Goal: Task Accomplishment & Management: Complete application form

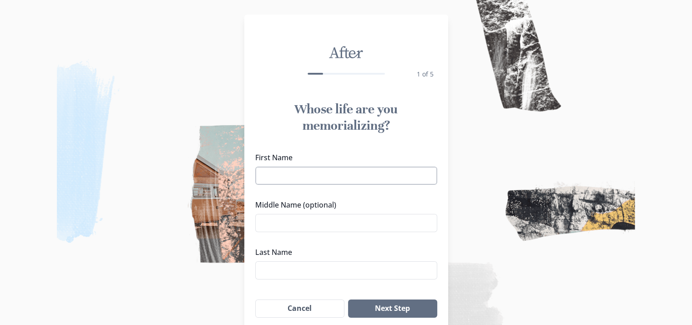
click at [307, 174] on input "First Name" at bounding box center [346, 175] width 182 height 18
type input "e"
type input "[PERSON_NAME]"
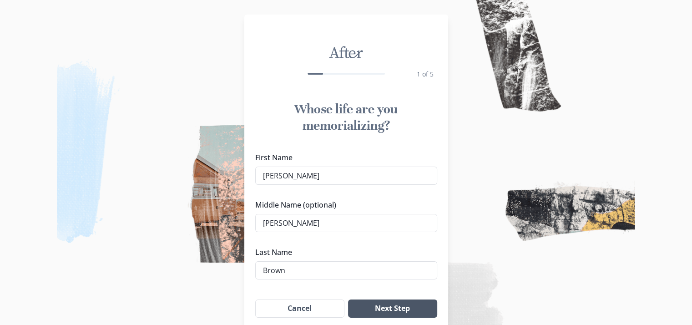
type input "Brown"
click at [403, 312] on button "Next Step" at bounding box center [392, 308] width 89 height 18
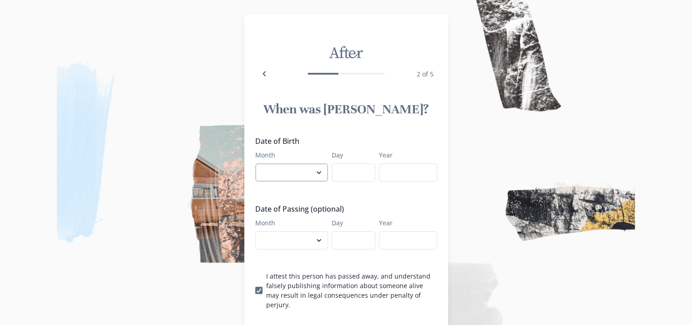
click at [325, 175] on select "January February March April May June July August September October November De…" at bounding box center [291, 172] width 73 height 18
select select "1"
click at [258, 163] on select "January February March April May June July August September October November De…" at bounding box center [291, 172] width 73 height 18
click at [366, 173] on input "Day" at bounding box center [354, 172] width 44 height 18
type input "12"
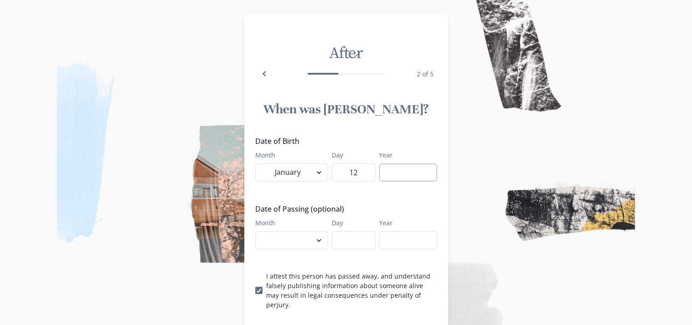
click at [396, 180] on input "Year" at bounding box center [408, 172] width 58 height 18
type input "1970"
click at [315, 239] on select "January February March April May June July August September October November De…" at bounding box center [291, 240] width 73 height 18
select select "9"
click at [258, 231] on select "January February March April May June July August September October November De…" at bounding box center [291, 240] width 73 height 18
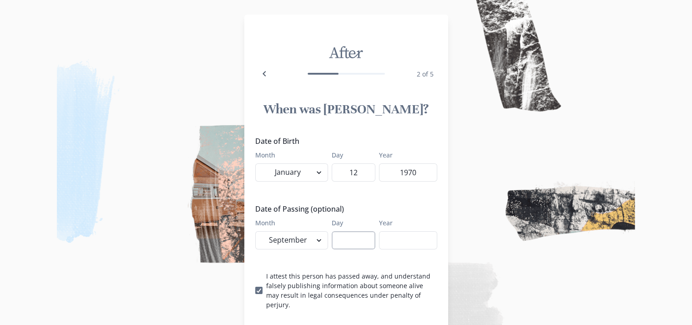
click at [357, 238] on input "Day" at bounding box center [354, 240] width 44 height 18
type input "6"
click at [408, 242] on input "Year" at bounding box center [408, 240] width 58 height 18
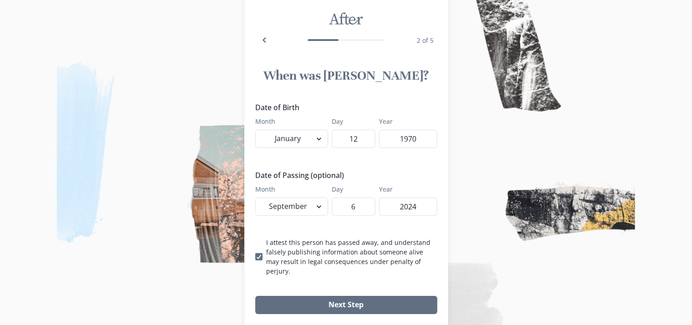
scroll to position [56, 0]
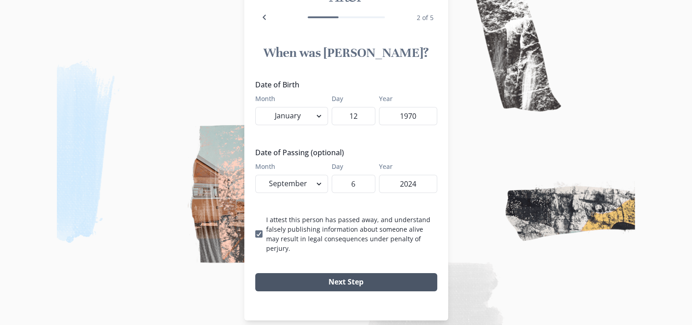
type input "2024"
click at [376, 273] on button "Next Step" at bounding box center [346, 282] width 182 height 18
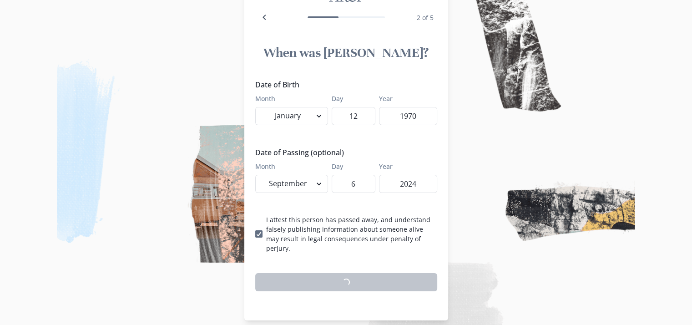
scroll to position [53, 0]
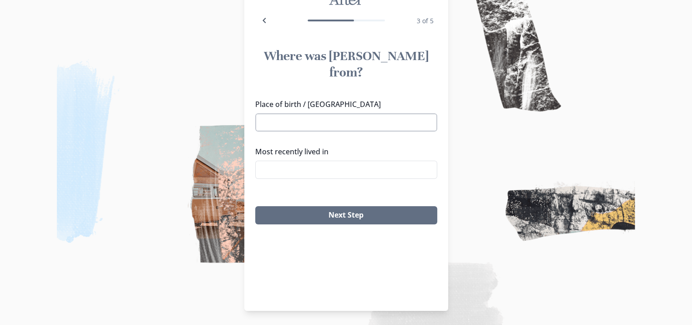
click at [307, 113] on input "Place of birth / [GEOGRAPHIC_DATA]" at bounding box center [346, 122] width 182 height 18
drag, startPoint x: 300, startPoint y: 126, endPoint x: 304, endPoint y: 122, distance: 4.8
click at [301, 124] on li "[GEOGRAPHIC_DATA], [GEOGRAPHIC_DATA]" at bounding box center [349, 123] width 172 height 14
click at [316, 154] on li "[GEOGRAPHIC_DATA], [GEOGRAPHIC_DATA]" at bounding box center [349, 160] width 172 height 14
click at [315, 161] on input "Most recently lived in" at bounding box center [346, 170] width 182 height 18
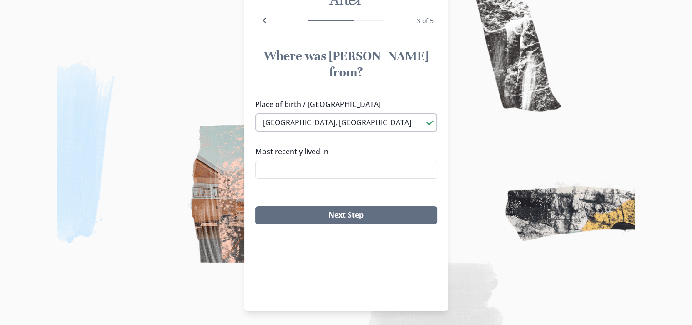
click at [421, 113] on input "[GEOGRAPHIC_DATA], [GEOGRAPHIC_DATA]" at bounding box center [346, 122] width 182 height 18
drag, startPoint x: 412, startPoint y: 100, endPoint x: 281, endPoint y: 95, distance: 131.1
click at [286, 113] on input "[GEOGRAPHIC_DATA], [GEOGRAPHIC_DATA]" at bounding box center [346, 122] width 182 height 18
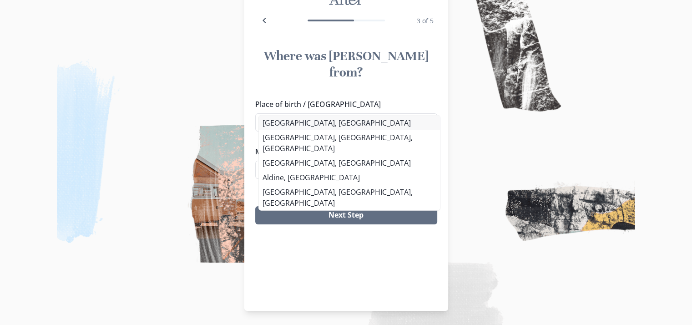
click at [291, 117] on li "[GEOGRAPHIC_DATA], [GEOGRAPHIC_DATA]" at bounding box center [349, 123] width 181 height 15
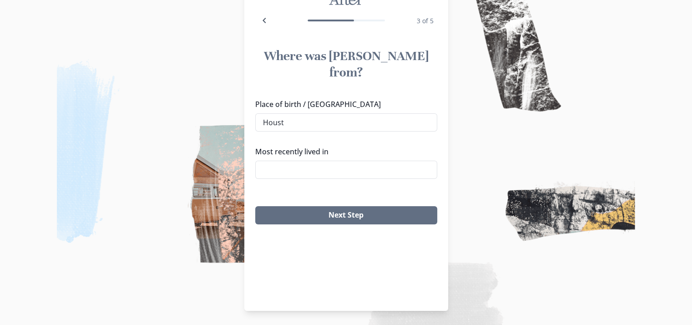
type input "[GEOGRAPHIC_DATA], [GEOGRAPHIC_DATA]"
click at [295, 161] on input "Most recently lived in" at bounding box center [346, 170] width 182 height 18
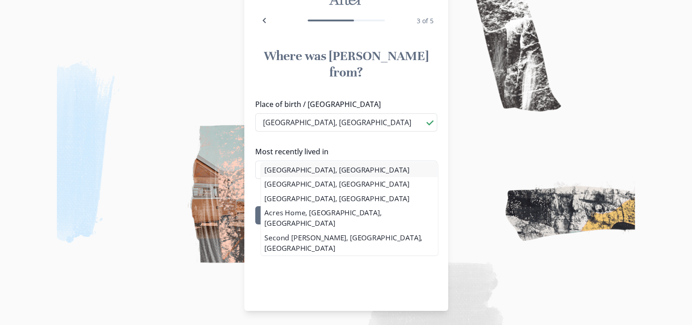
click at [300, 166] on div "[GEOGRAPHIC_DATA], [GEOGRAPHIC_DATA] [GEOGRAPHIC_DATA], [GEOGRAPHIC_DATA] [GEOG…" at bounding box center [349, 210] width 182 height 96
click at [282, 169] on li "[GEOGRAPHIC_DATA], [GEOGRAPHIC_DATA]" at bounding box center [349, 170] width 181 height 15
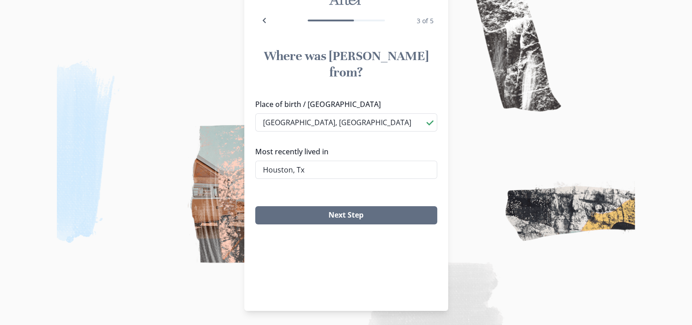
type input "[GEOGRAPHIC_DATA], [GEOGRAPHIC_DATA]"
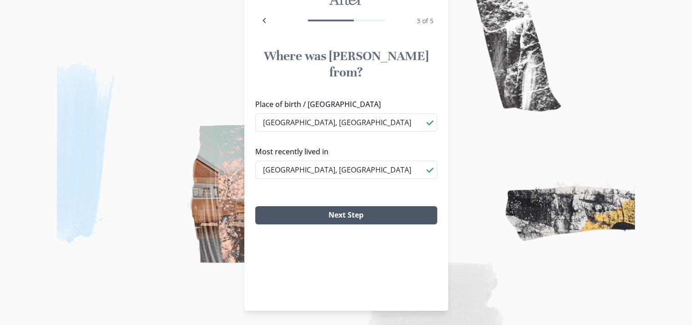
click at [377, 206] on button "Next Step" at bounding box center [346, 215] width 182 height 18
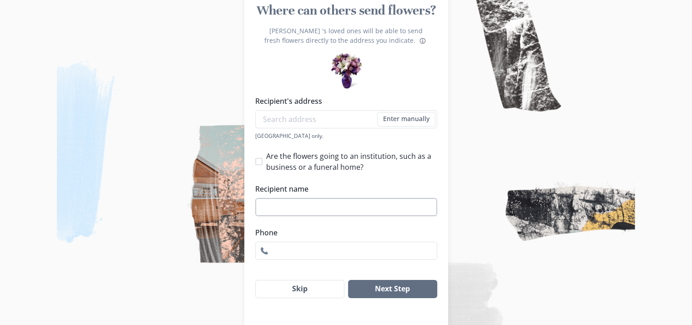
scroll to position [115, 0]
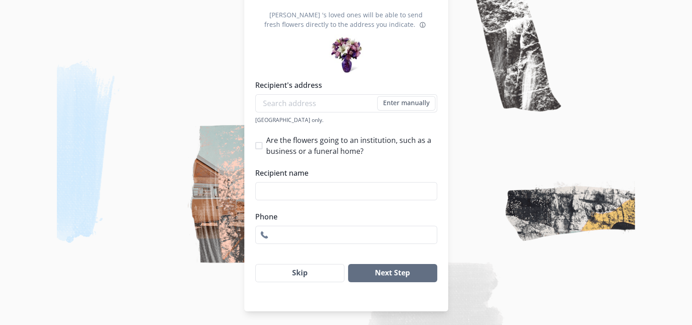
click at [300, 277] on button "Skip" at bounding box center [300, 273] width 90 height 18
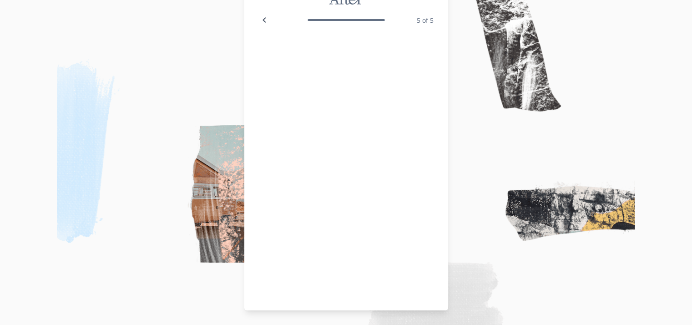
scroll to position [53, 0]
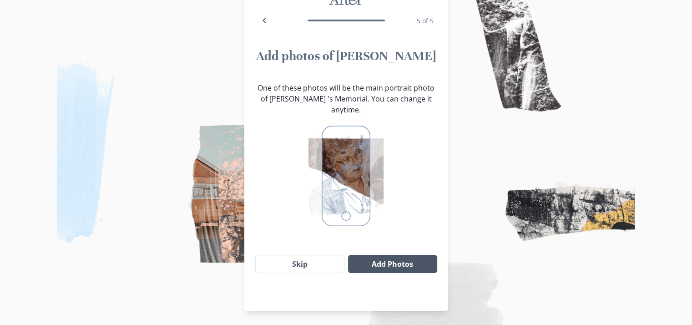
click at [373, 257] on button "Add Photos" at bounding box center [392, 264] width 89 height 18
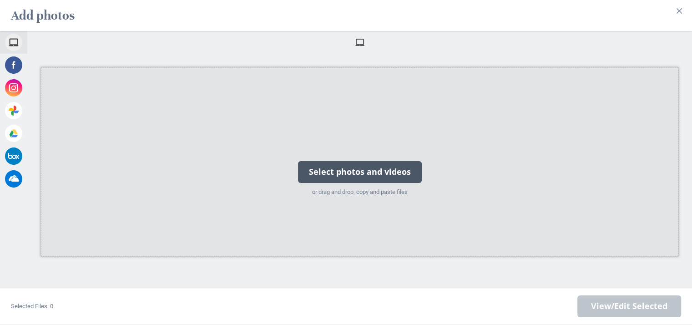
click at [324, 166] on div "Select photos and videos" at bounding box center [360, 172] width 124 height 22
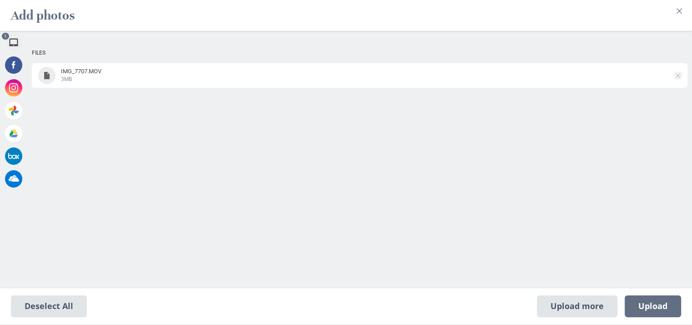
click at [678, 73] on span at bounding box center [677, 75] width 5 height 5
